Goal: Complete application form: Complete application form

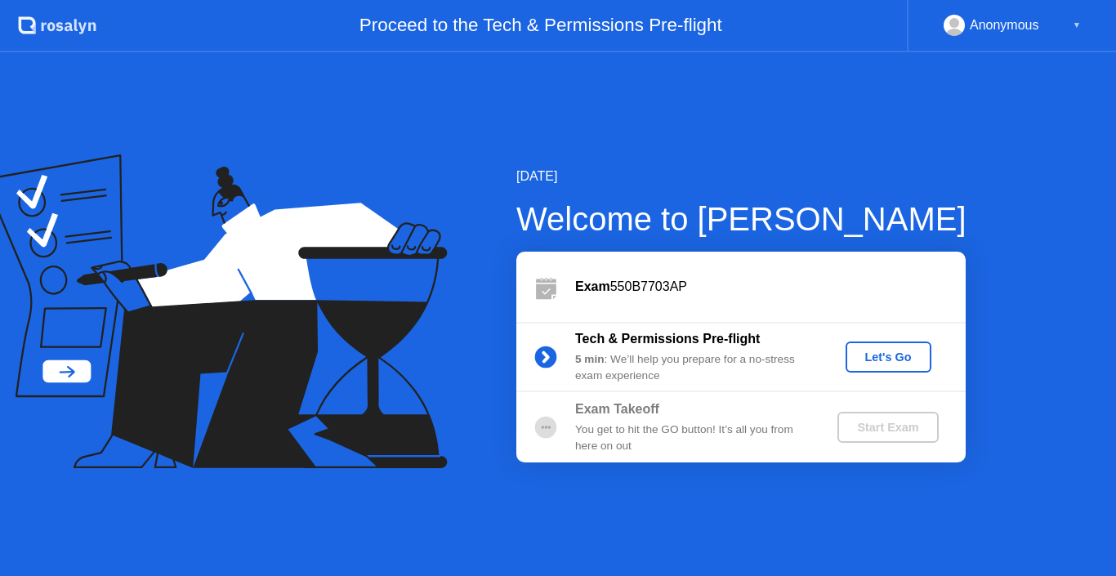
click at [865, 351] on div "Let's Go" at bounding box center [888, 357] width 73 height 13
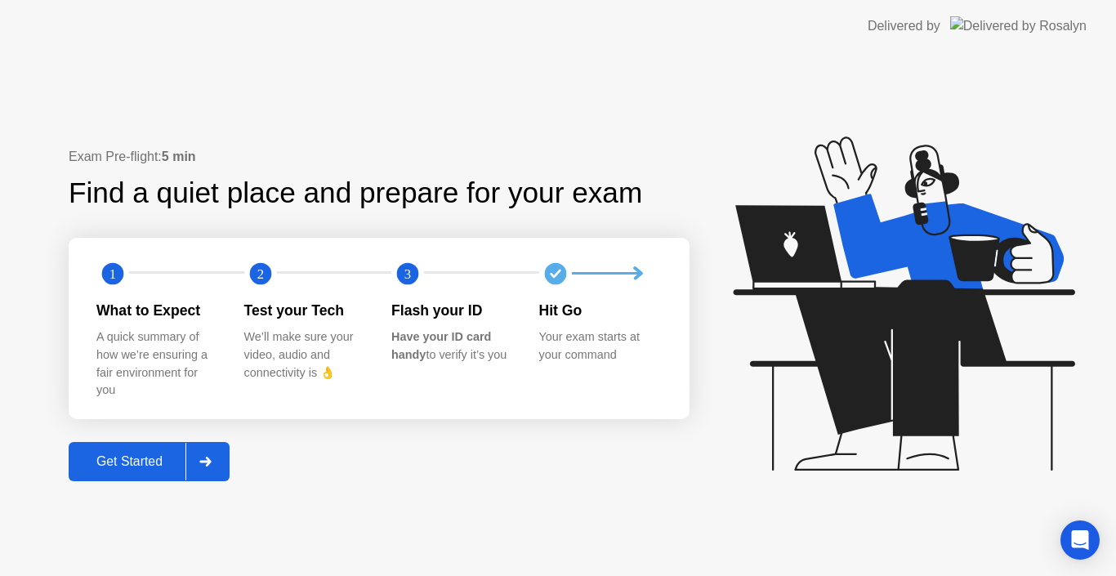
click at [177, 449] on button "Get Started" at bounding box center [149, 461] width 161 height 39
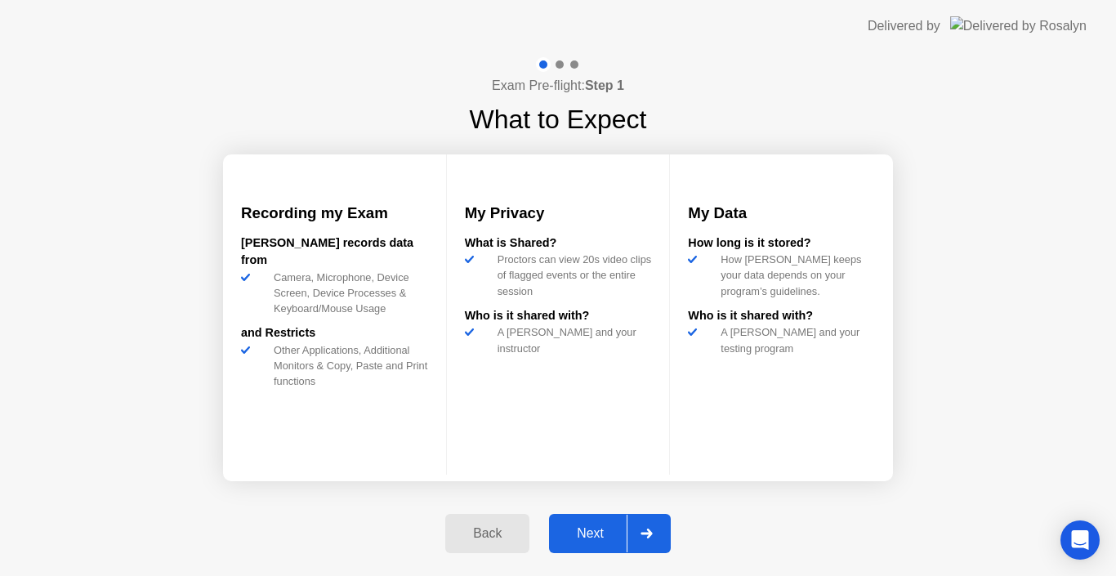
click at [555, 530] on div "Next" at bounding box center [590, 533] width 73 height 15
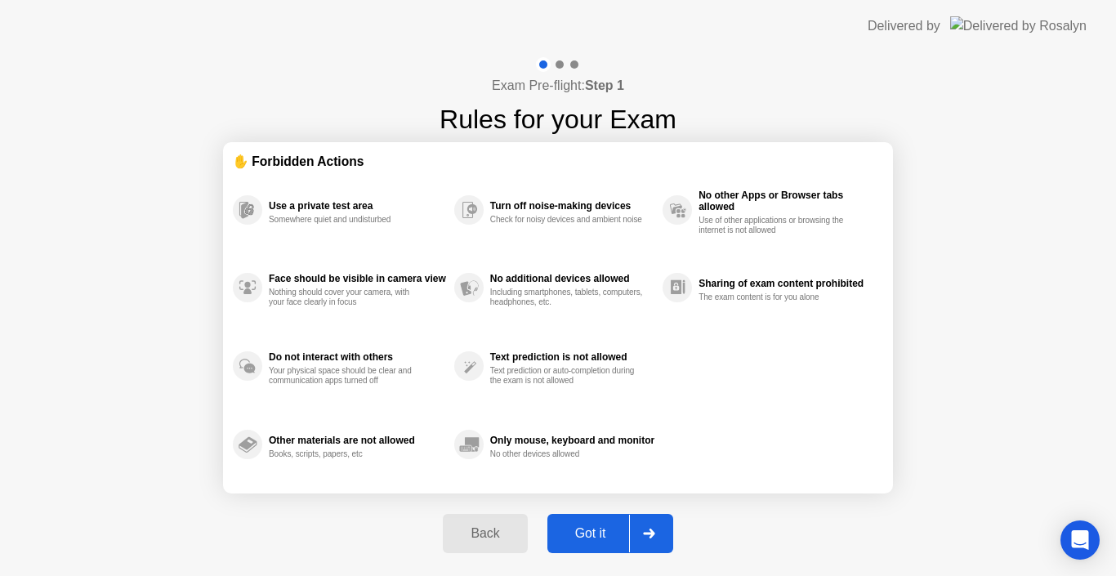
click at [648, 531] on icon at bounding box center [649, 534] width 12 height 10
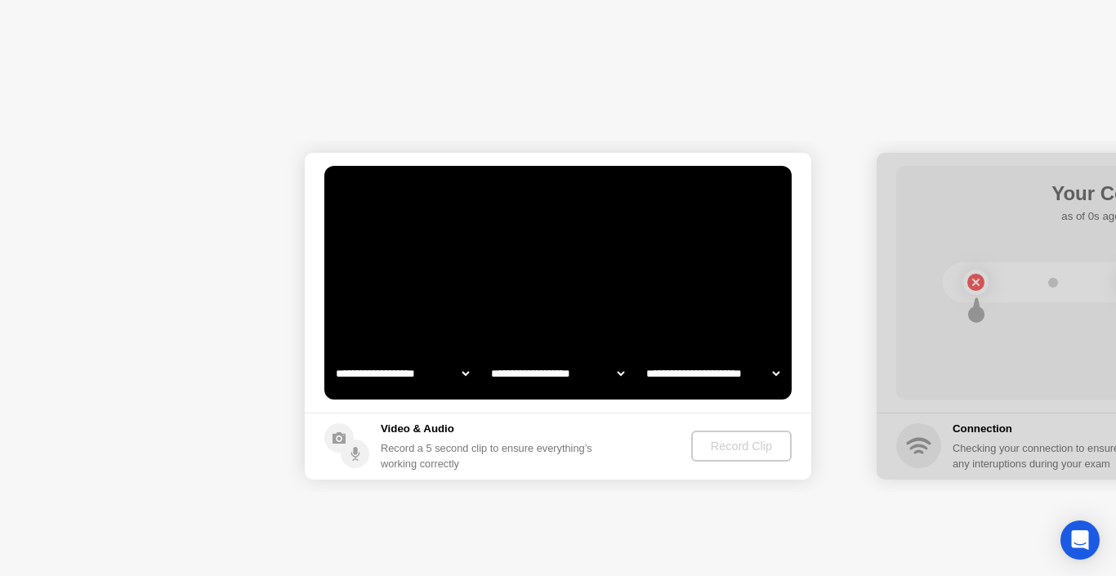
select select "**********"
select select "*******"
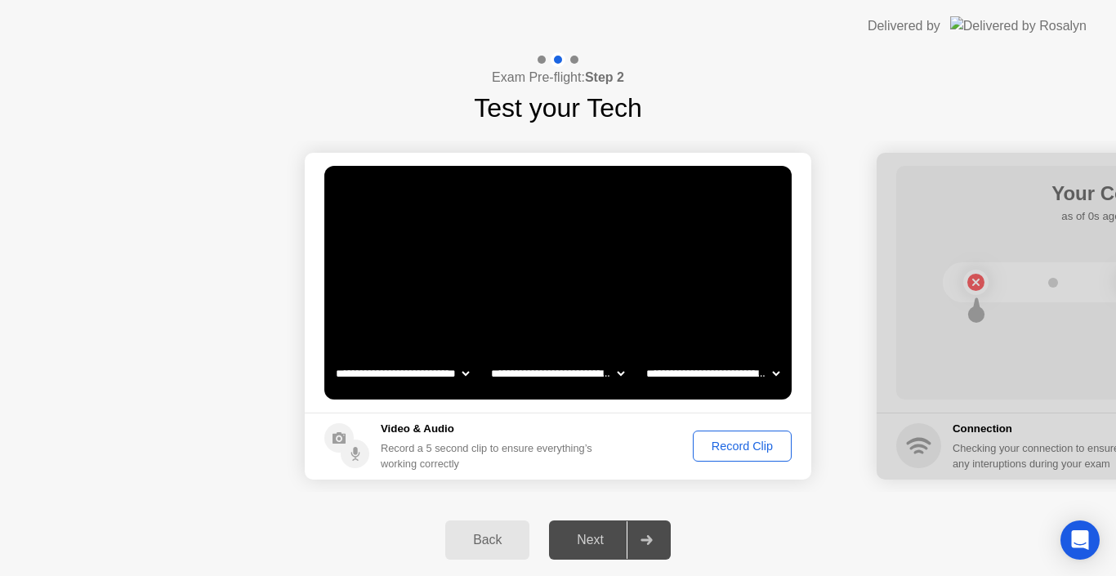
click at [715, 449] on div "Record Clip" at bounding box center [742, 446] width 87 height 13
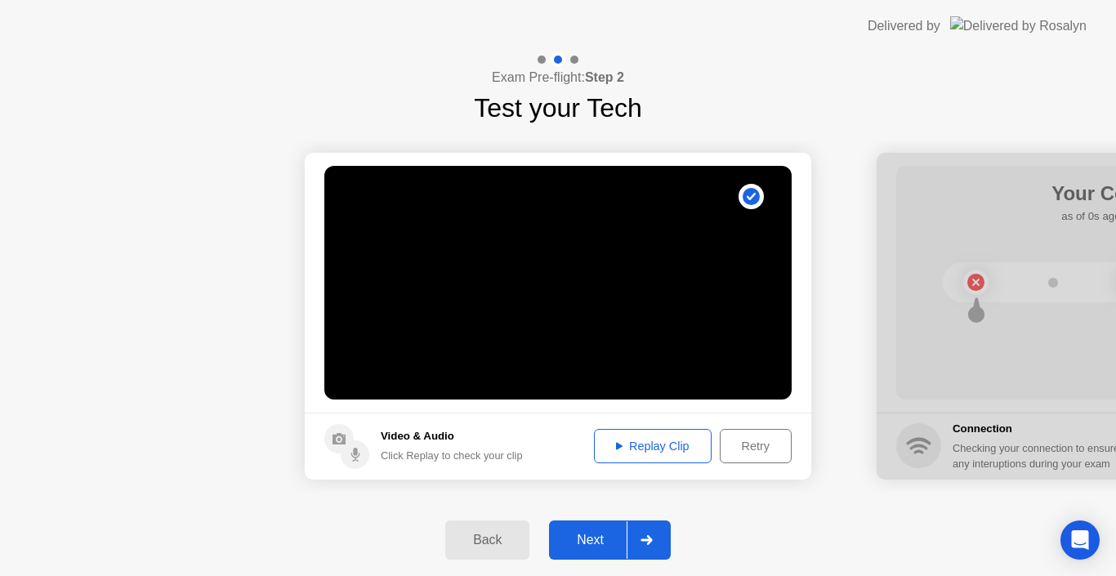
click at [624, 446] on div "Replay Clip" at bounding box center [653, 446] width 106 height 13
click at [641, 535] on div at bounding box center [646, 540] width 39 height 38
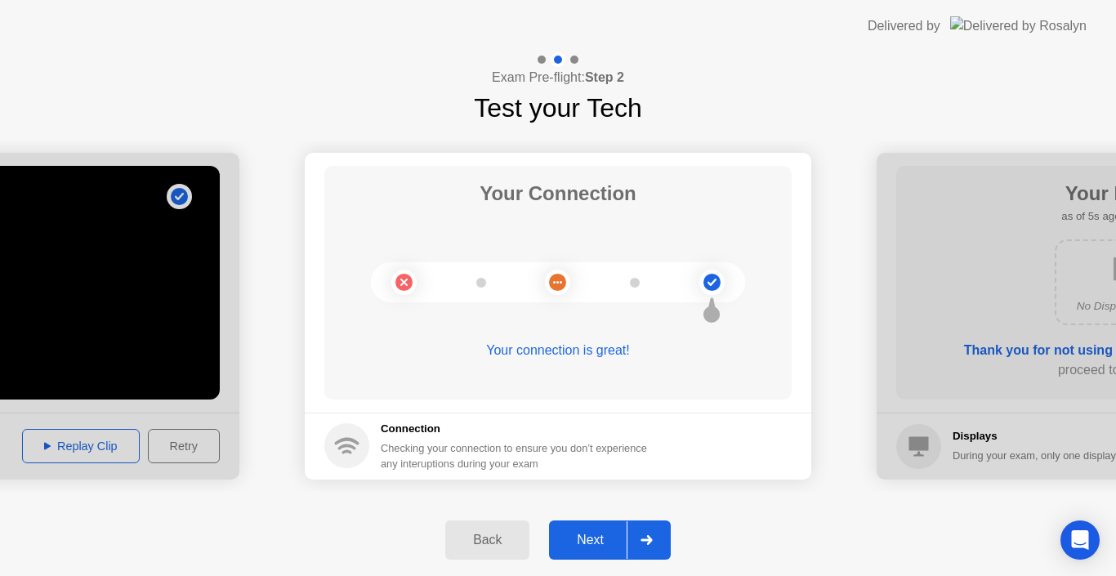
click at [641, 535] on div at bounding box center [646, 540] width 39 height 38
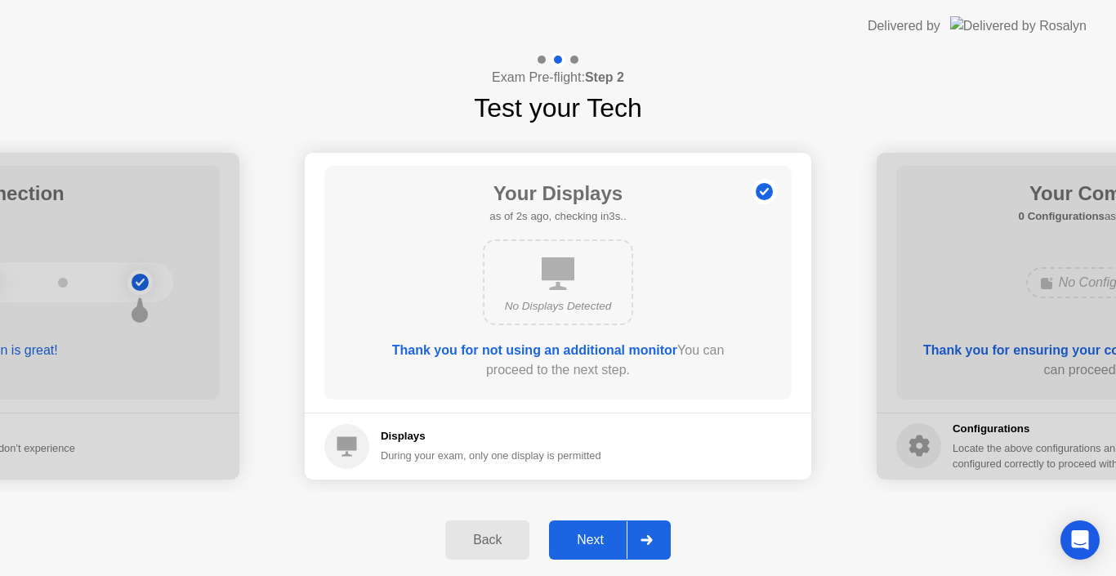
click at [641, 535] on div at bounding box center [646, 540] width 39 height 38
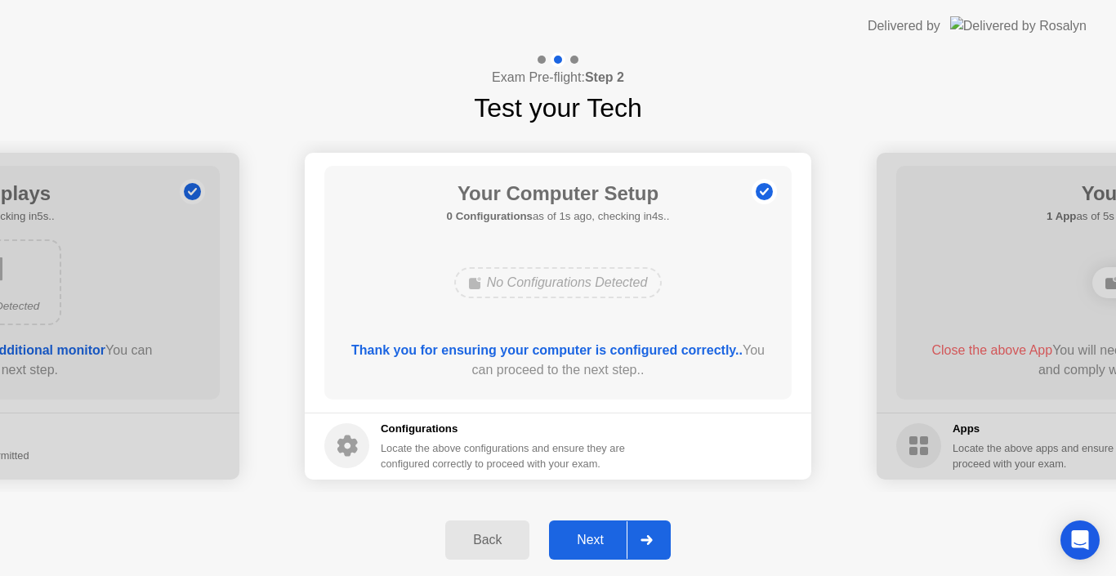
click at [641, 535] on div at bounding box center [646, 540] width 39 height 38
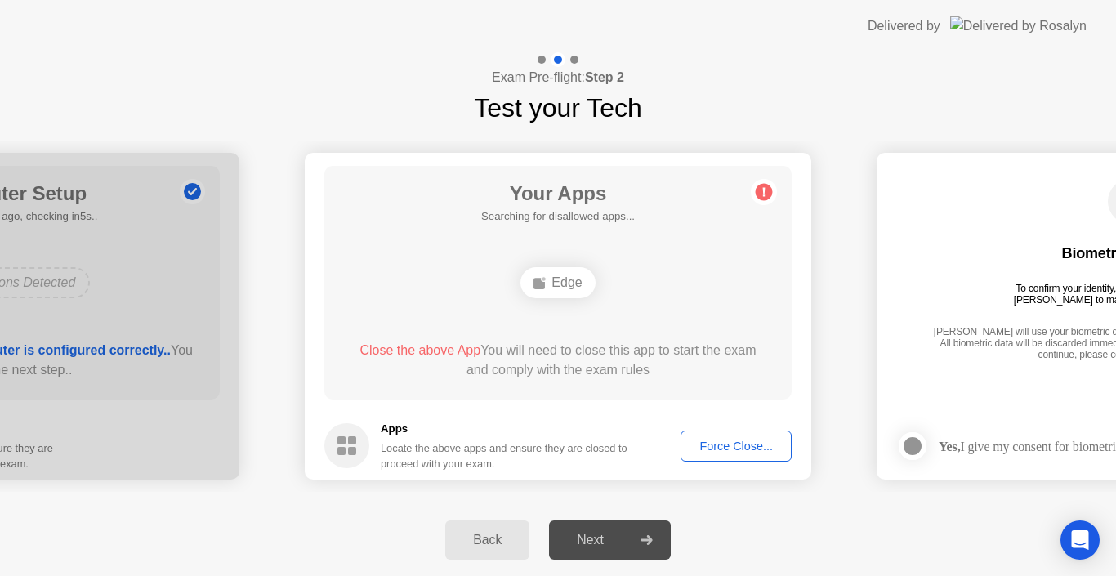
click at [641, 535] on div at bounding box center [646, 540] width 39 height 38
click at [650, 536] on icon at bounding box center [647, 540] width 12 height 10
click at [717, 443] on div "Force Close..." at bounding box center [736, 446] width 100 height 13
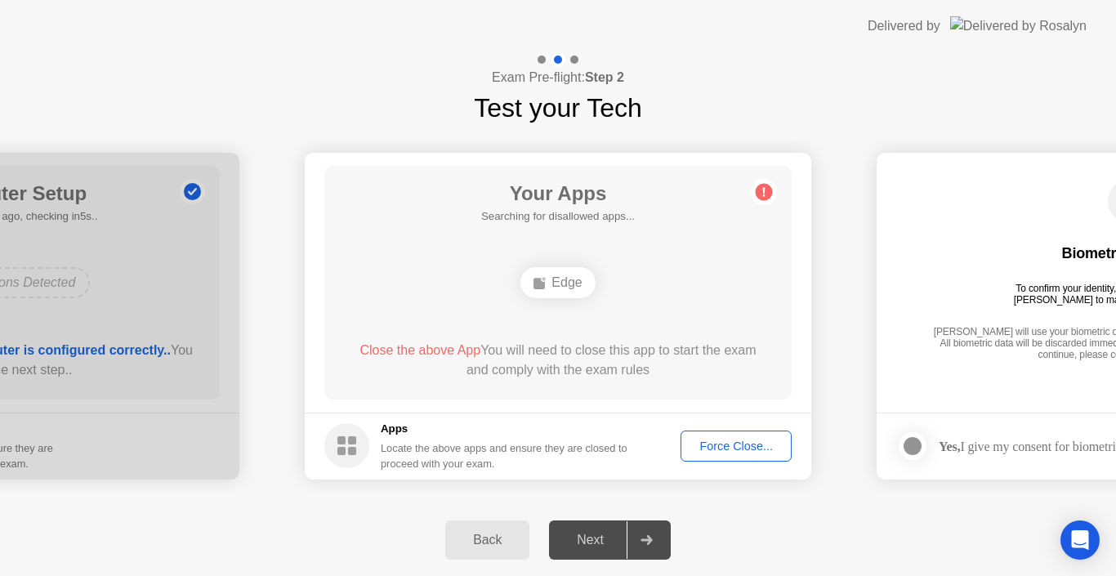
click at [552, 279] on div "Edge" at bounding box center [558, 282] width 74 height 31
click at [759, 191] on circle at bounding box center [764, 191] width 17 height 17
click at [719, 445] on div "Force Close..." at bounding box center [736, 446] width 100 height 13
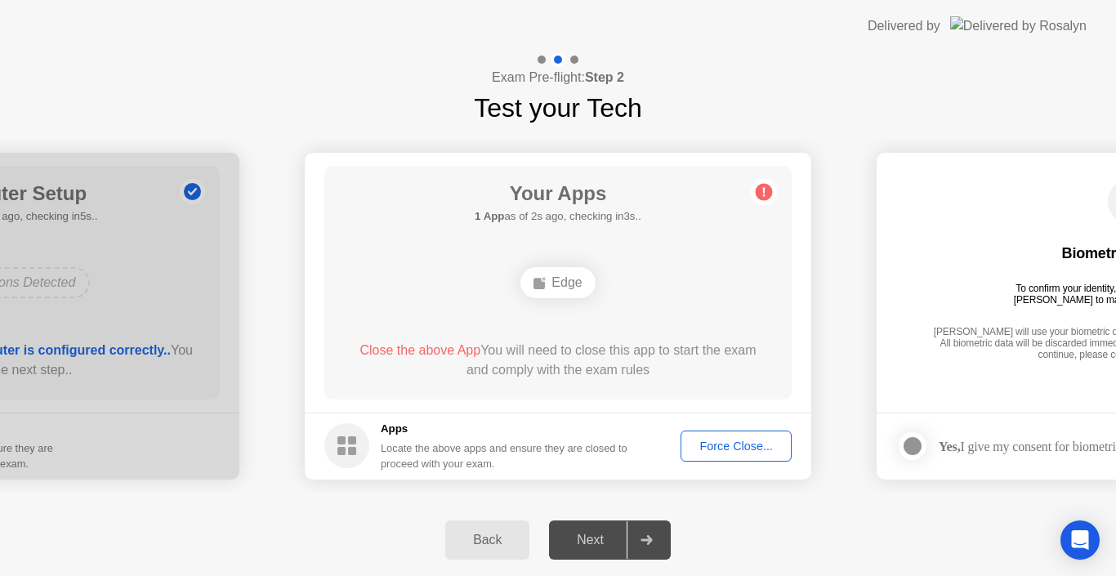
click at [681, 431] on button "Force Close..." at bounding box center [736, 446] width 111 height 31
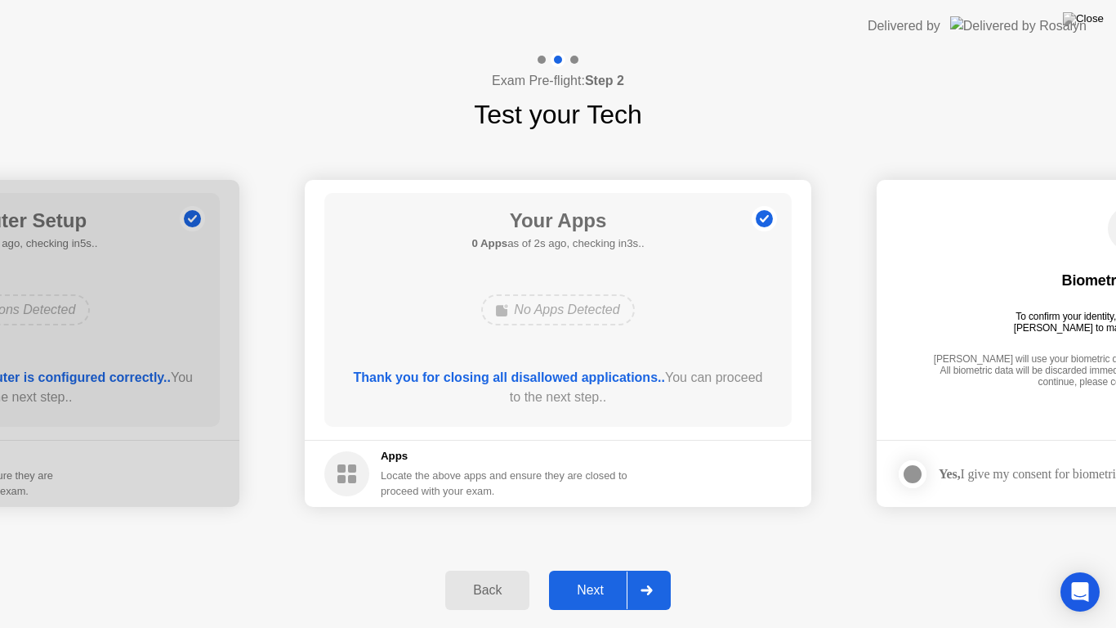
click at [591, 575] on div "Next" at bounding box center [590, 590] width 73 height 15
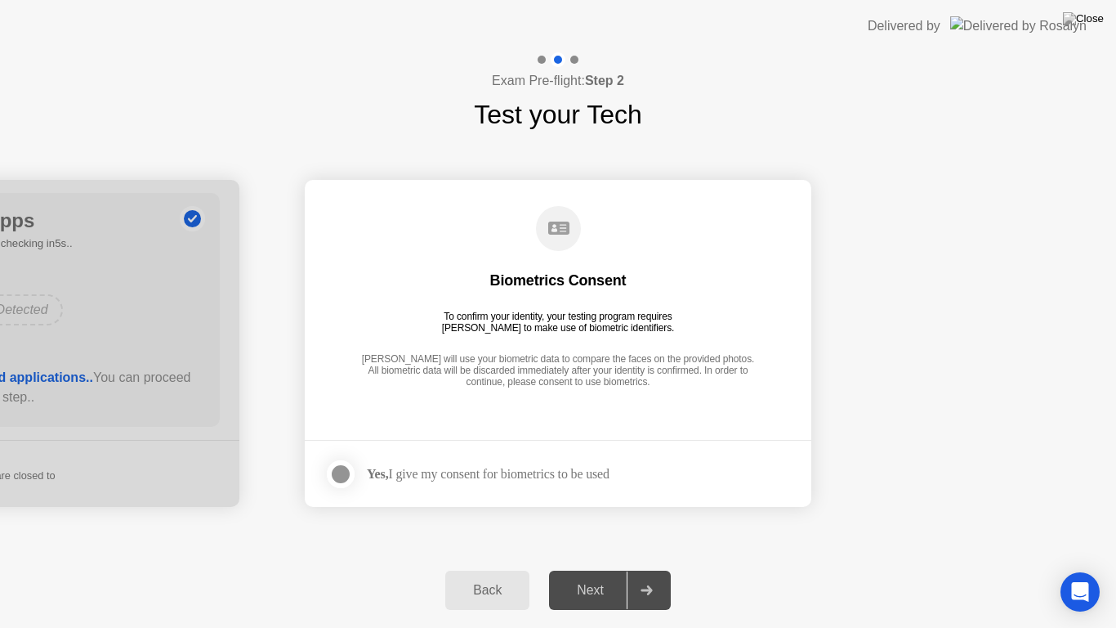
click at [346, 471] on div at bounding box center [341, 474] width 20 height 20
click at [593, 575] on button "Next" at bounding box center [610, 589] width 122 height 39
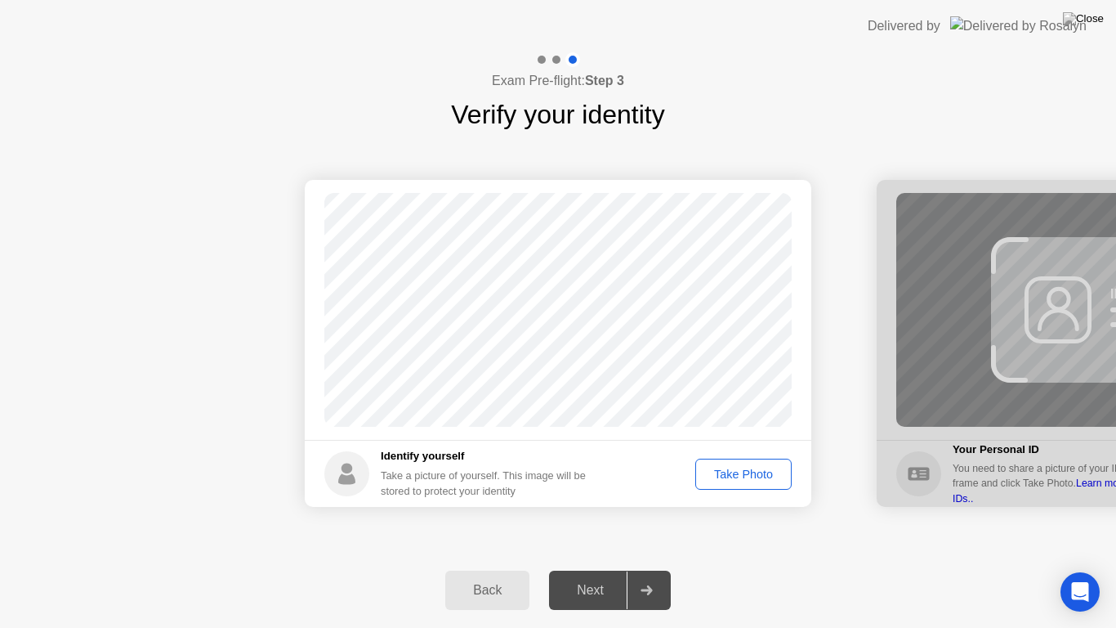
click at [722, 480] on div "Take Photo" at bounding box center [743, 473] width 85 height 13
click at [662, 575] on div at bounding box center [646, 590] width 39 height 38
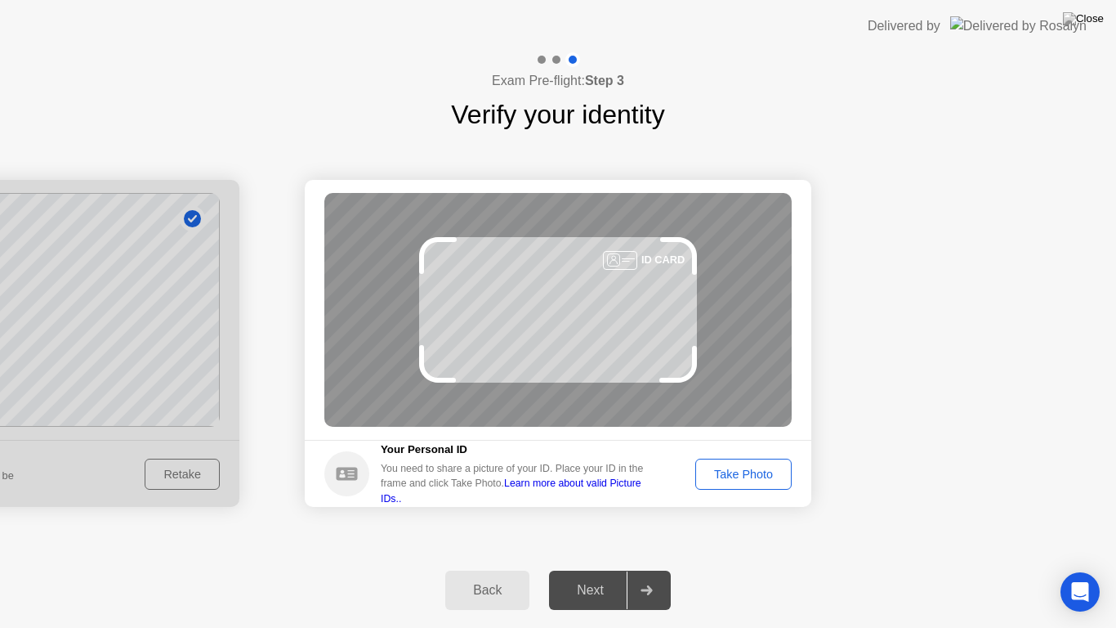
click at [722, 486] on button "Take Photo" at bounding box center [743, 473] width 96 height 31
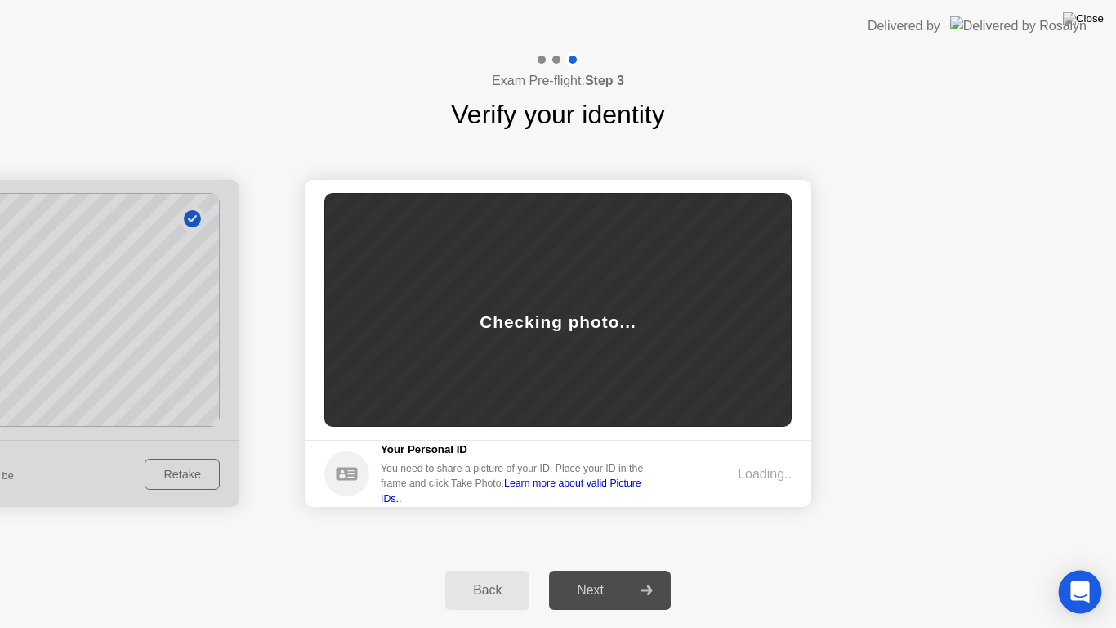
drag, startPoint x: 485, startPoint y: 384, endPoint x: 1072, endPoint y: 582, distance: 619.2
click at [1072, 575] on body "Delivered by Exam Pre-flight: Step 3 Verify your identity Success Photo is corr…" at bounding box center [558, 314] width 1116 height 628
click at [1070, 575] on div "Open Intercom Messenger" at bounding box center [1080, 591] width 43 height 43
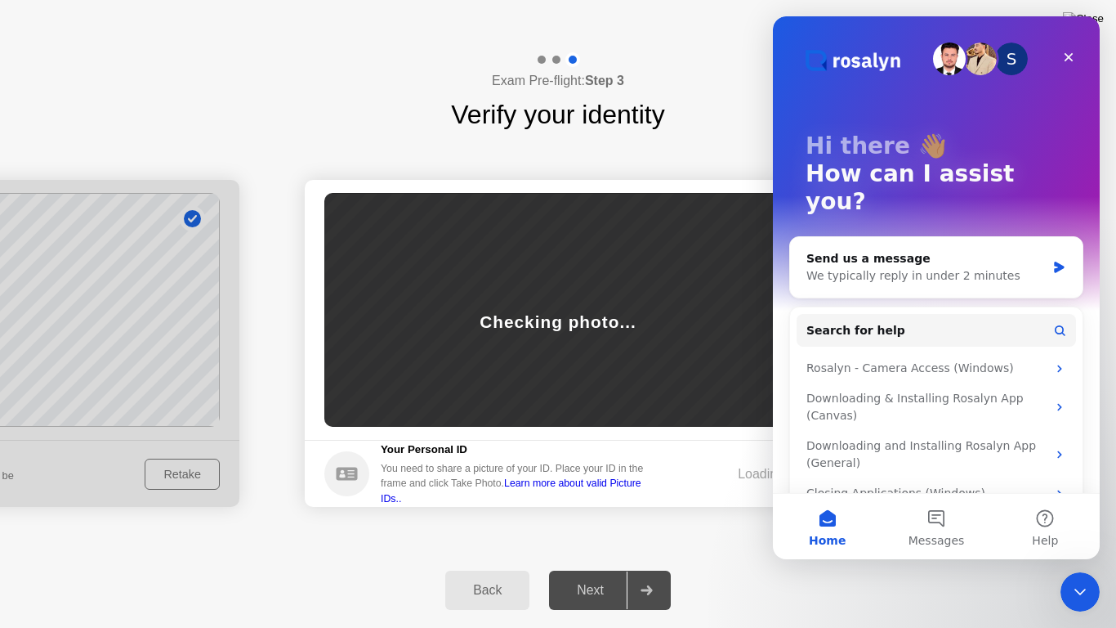
click at [735, 159] on div "Success Photo is correctly taken Identify yourself Take a picture of yourself. …" at bounding box center [558, 343] width 1116 height 418
click at [1066, 54] on icon "Close" at bounding box center [1069, 57] width 9 height 9
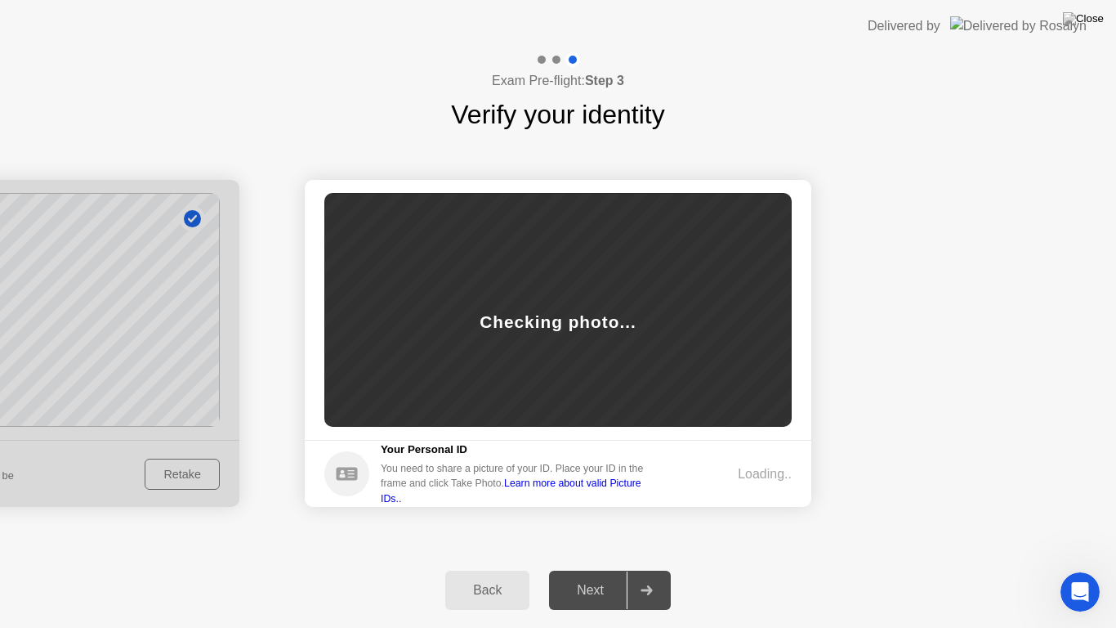
click at [642, 575] on div at bounding box center [646, 590] width 39 height 38
click at [613, 489] on link "Learn more about valid Picture IDs.." at bounding box center [511, 490] width 261 height 26
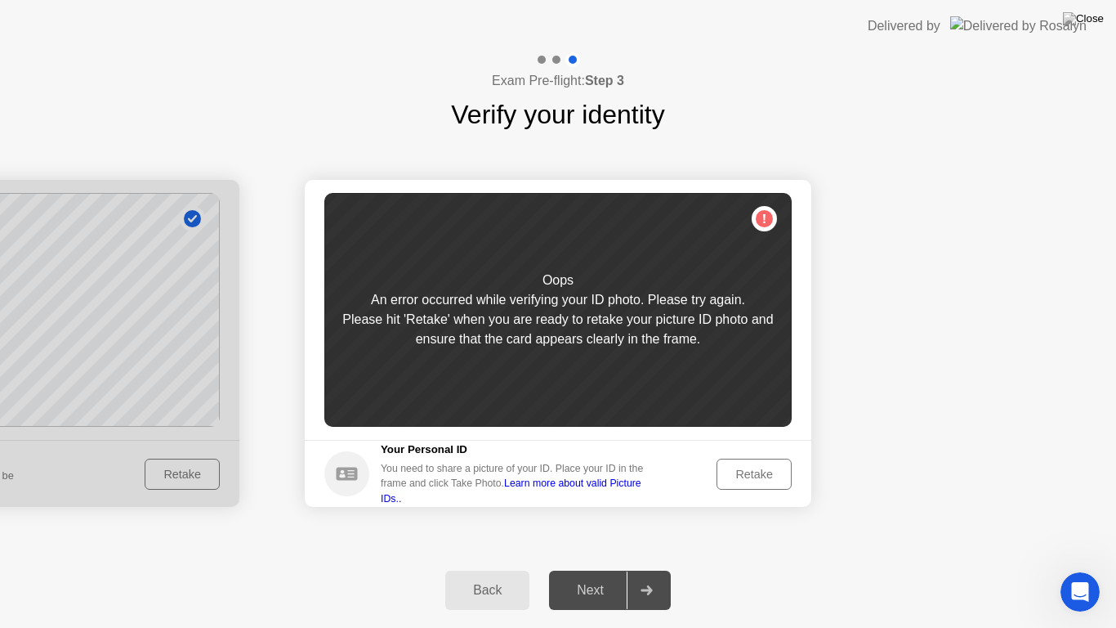
click at [744, 467] on div "Retake" at bounding box center [754, 473] width 64 height 13
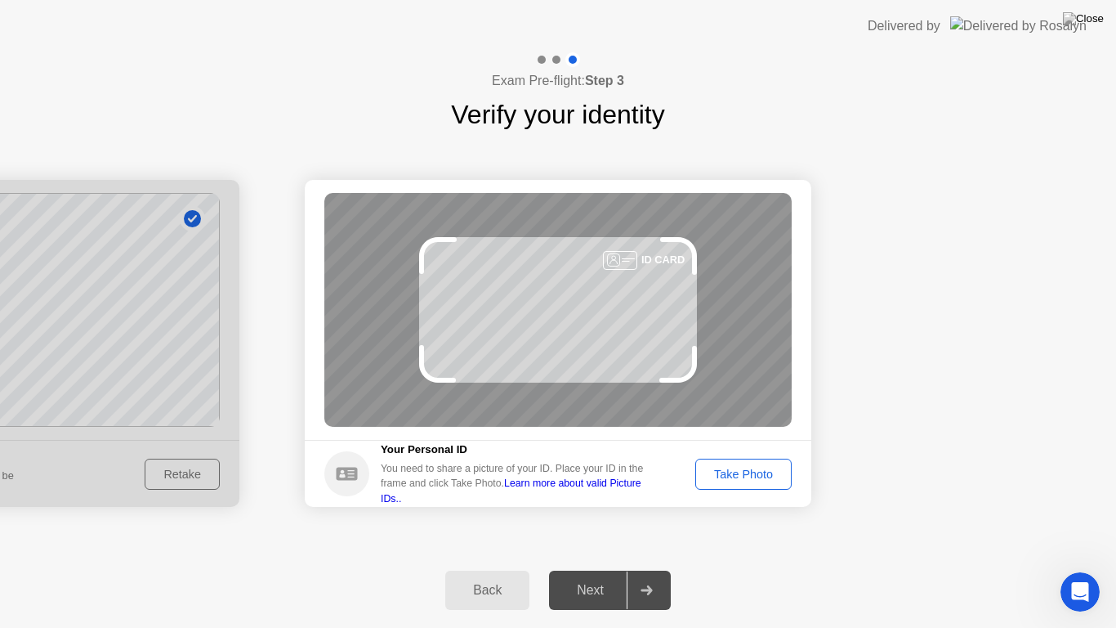
click at [734, 475] on div "Take Photo" at bounding box center [743, 473] width 85 height 13
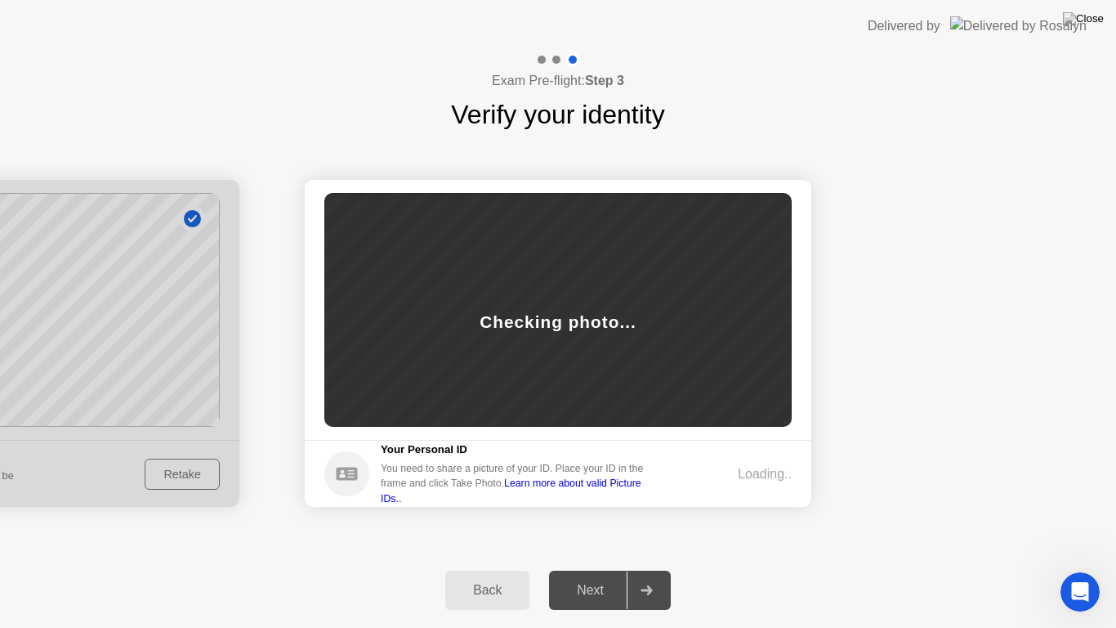
click at [643, 483] on div "You need to share a picture of your ID. Place your ID in the frame and click Ta…" at bounding box center [518, 483] width 275 height 45
click at [633, 488] on link "Learn more about valid Picture IDs.." at bounding box center [511, 490] width 261 height 26
click at [619, 378] on div "Checking photo..." at bounding box center [557, 310] width 467 height 234
click at [508, 575] on div "Back" at bounding box center [487, 590] width 74 height 15
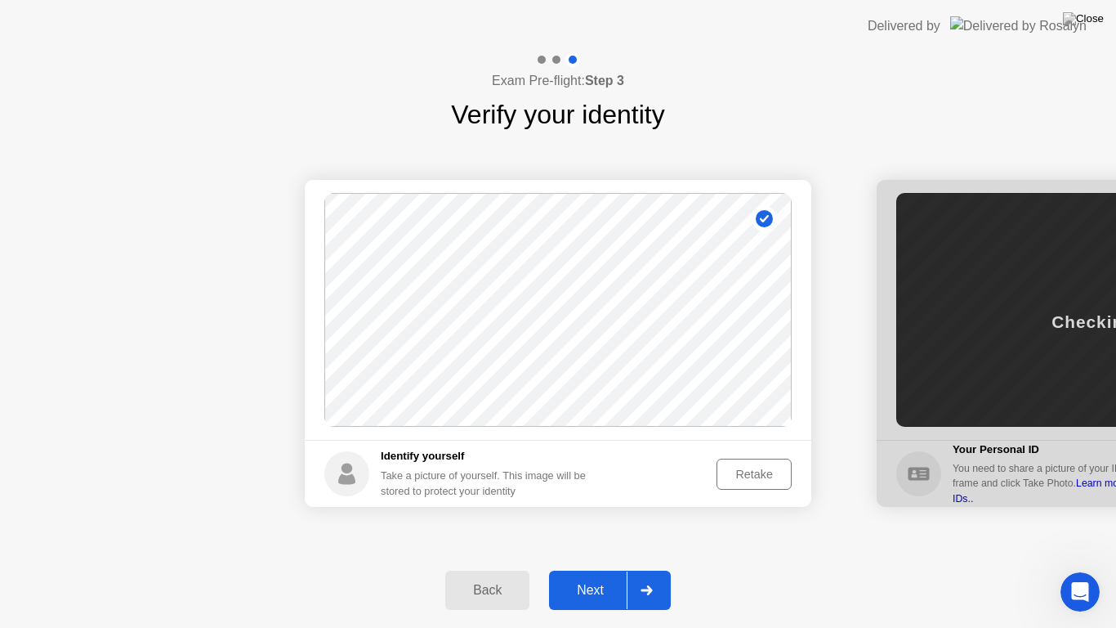
click at [654, 575] on div at bounding box center [646, 590] width 39 height 38
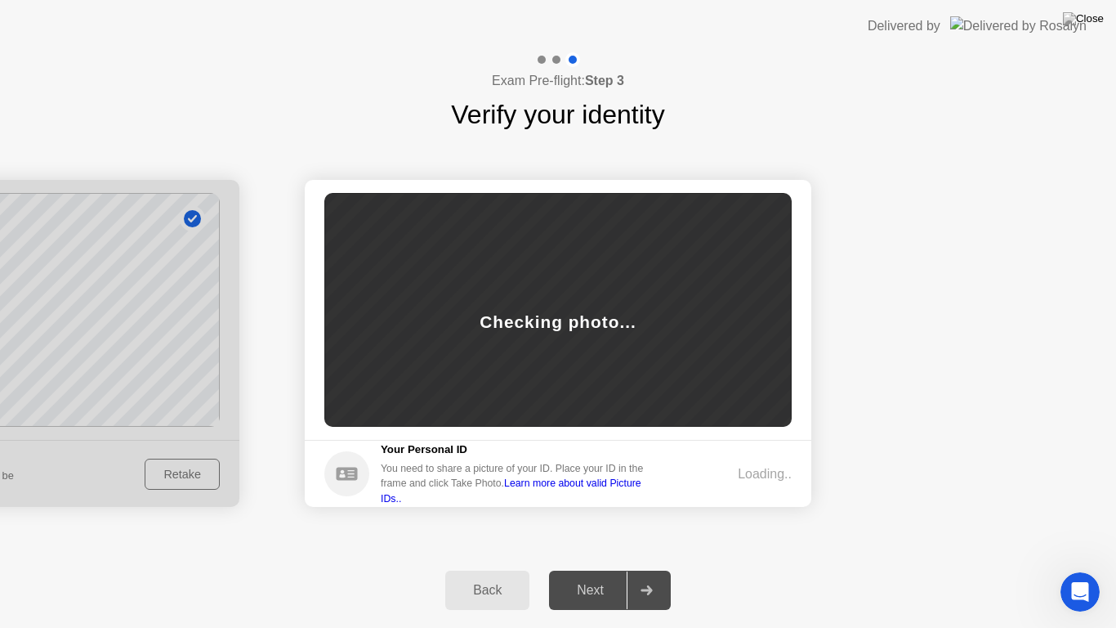
click at [484, 575] on div "Back" at bounding box center [487, 590] width 74 height 15
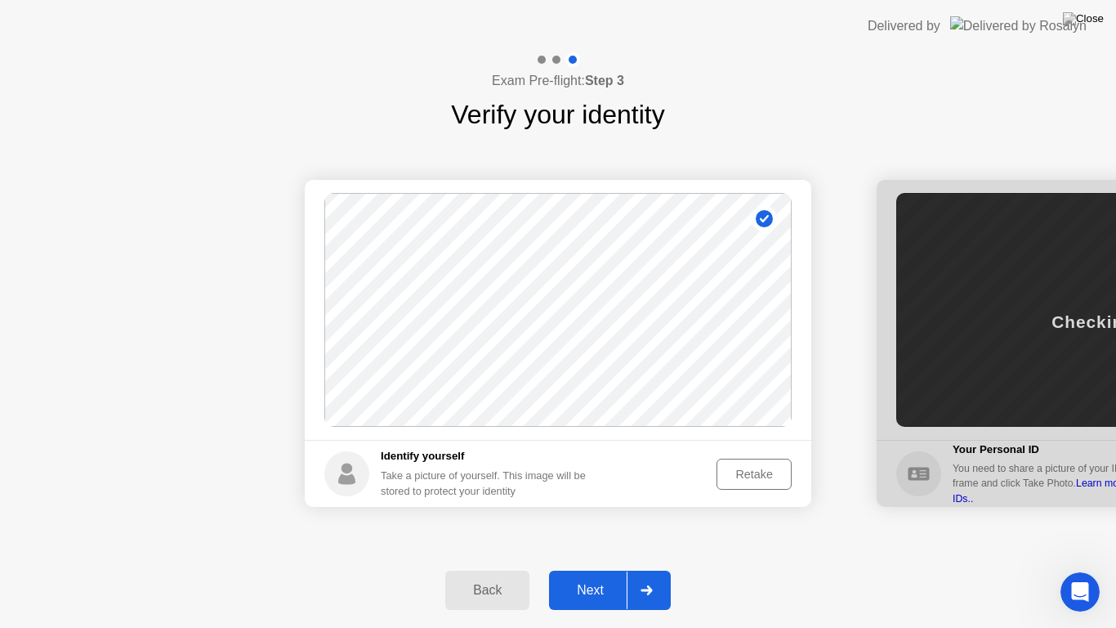
click at [637, 575] on div at bounding box center [646, 590] width 39 height 38
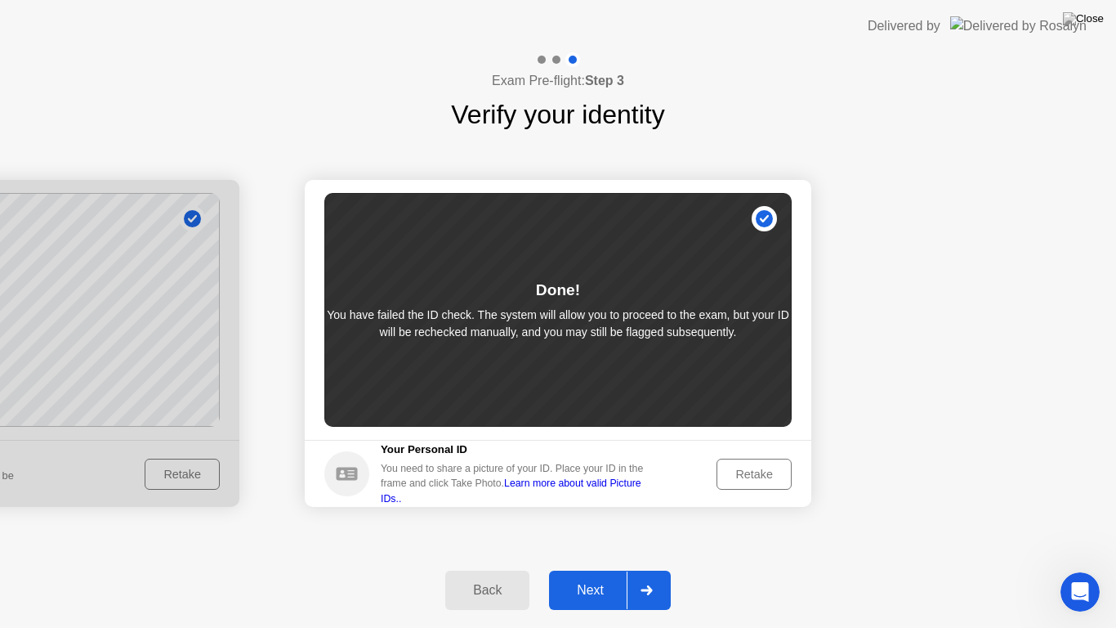
click at [749, 468] on div "Retake" at bounding box center [754, 473] width 64 height 13
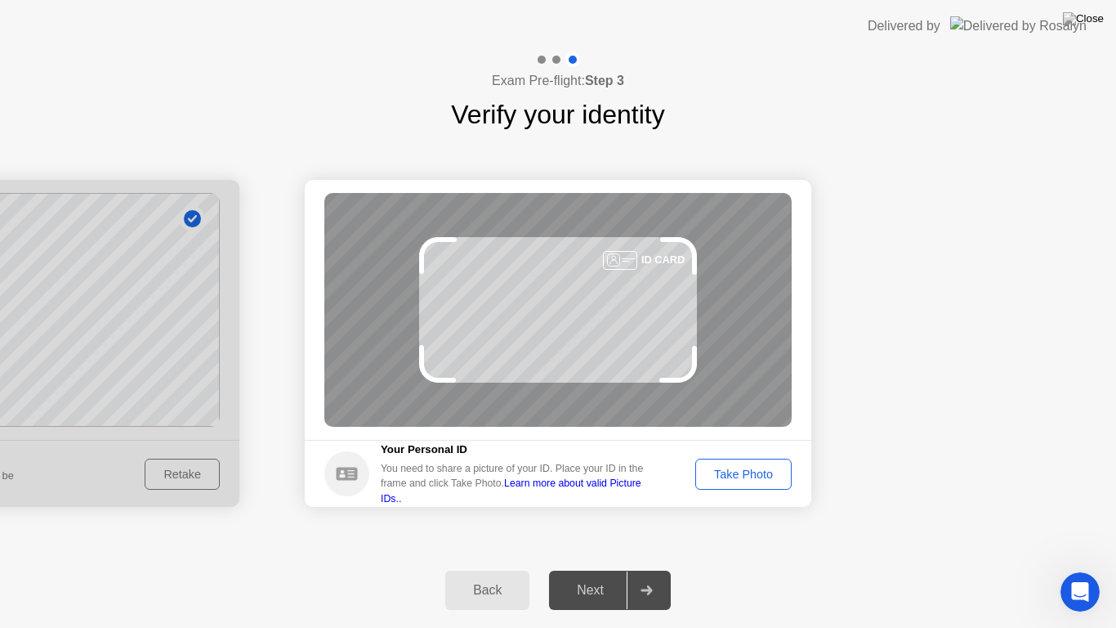
click at [762, 477] on div "Take Photo" at bounding box center [743, 473] width 85 height 13
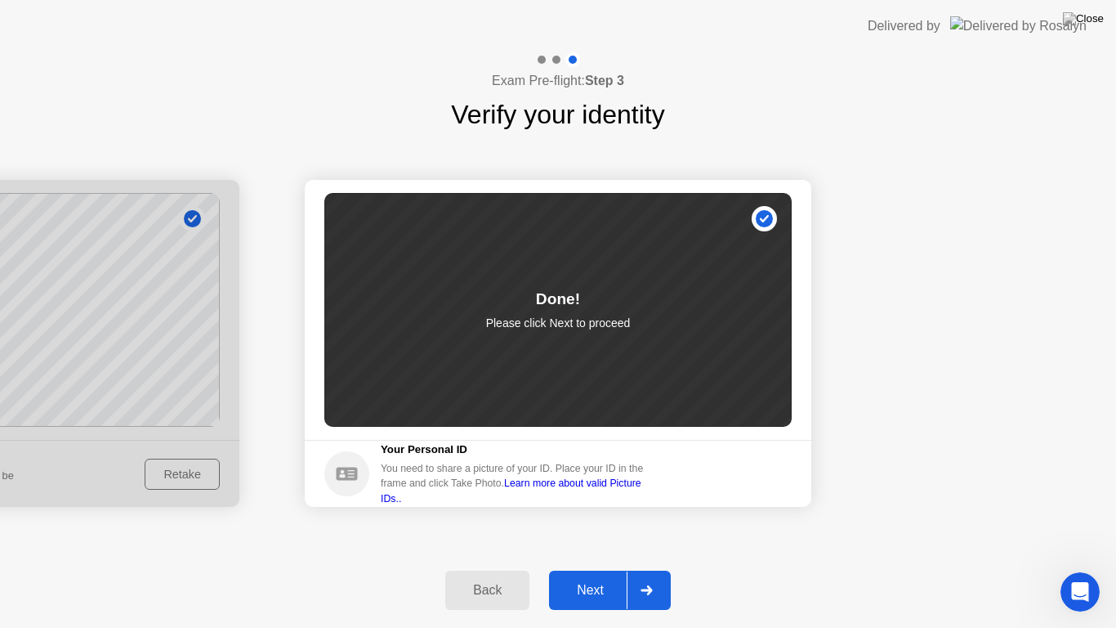
click at [606, 575] on button "Next" at bounding box center [610, 589] width 122 height 39
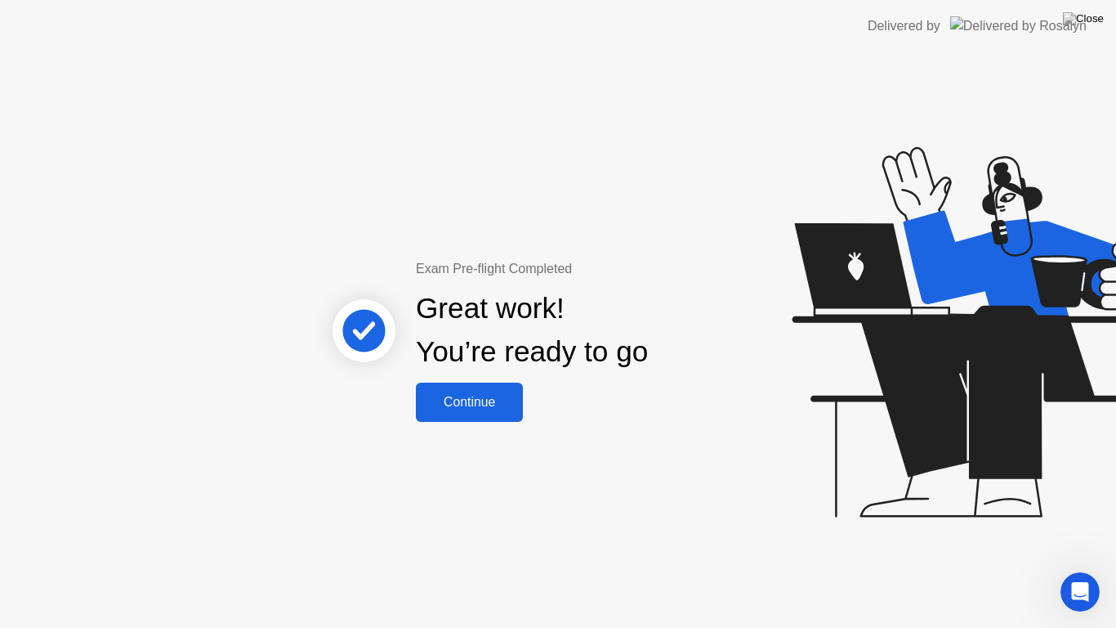
click at [500, 407] on div "Continue" at bounding box center [469, 402] width 97 height 15
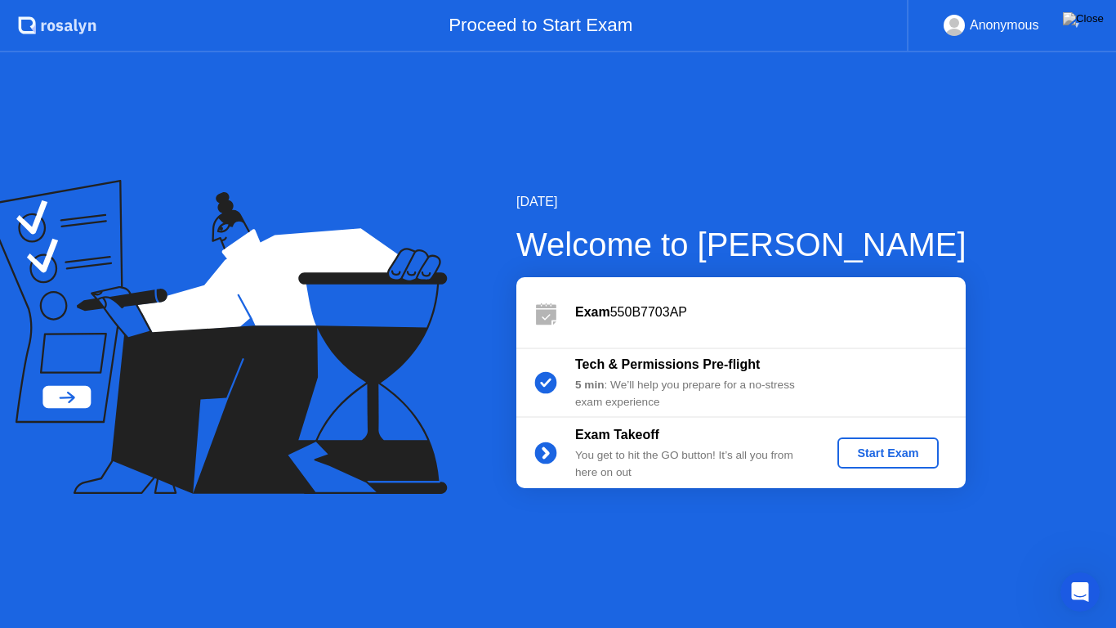
click at [854, 456] on div "Start Exam" at bounding box center [887, 452] width 87 height 13
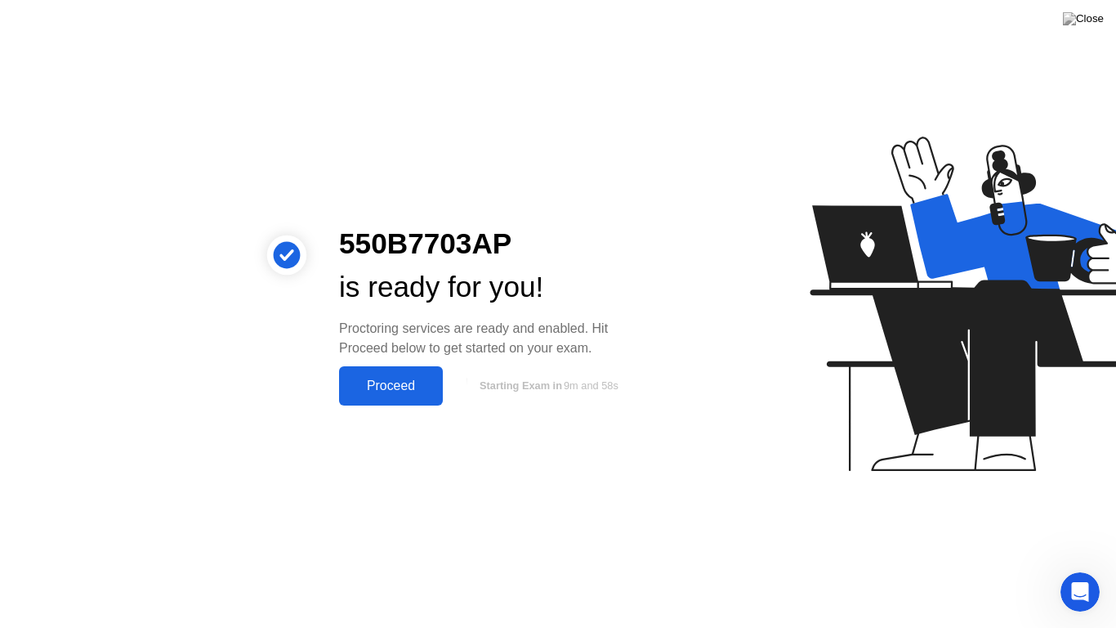
click at [413, 386] on div "Proceed" at bounding box center [391, 385] width 94 height 15
